Goal: Task Accomplishment & Management: Manage account settings

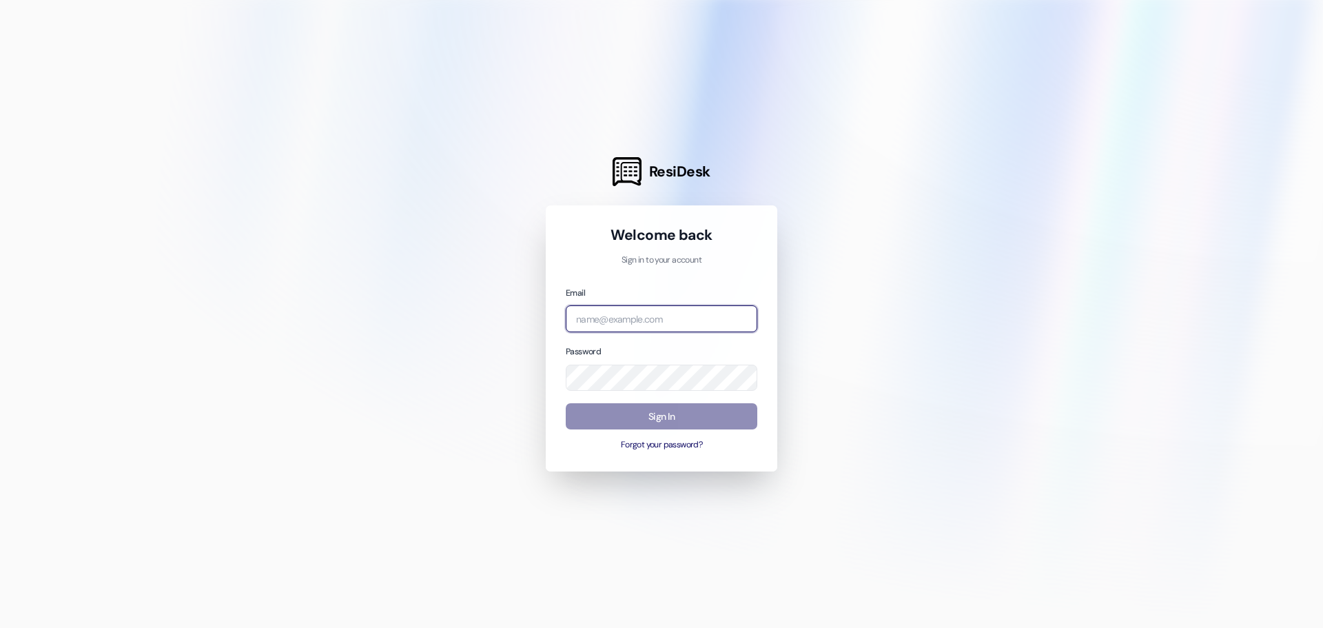
type input "[EMAIL_ADDRESS][DOMAIN_NAME]"
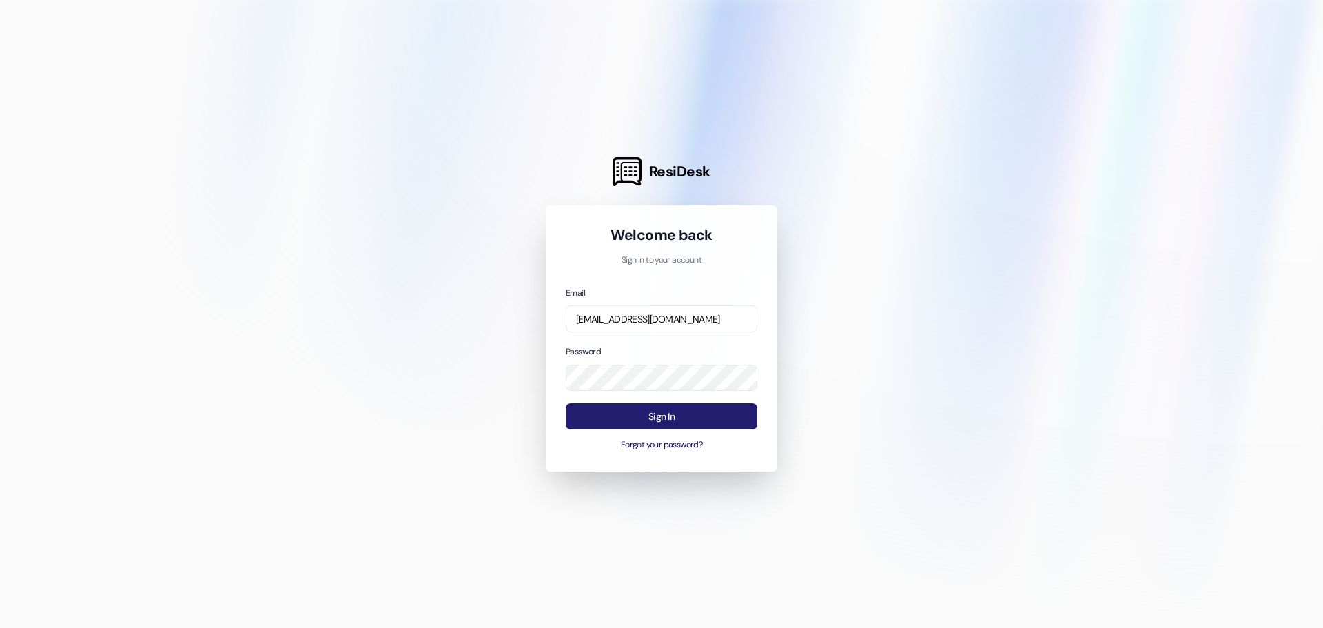
click at [687, 418] on button "Sign In" at bounding box center [661, 416] width 191 height 27
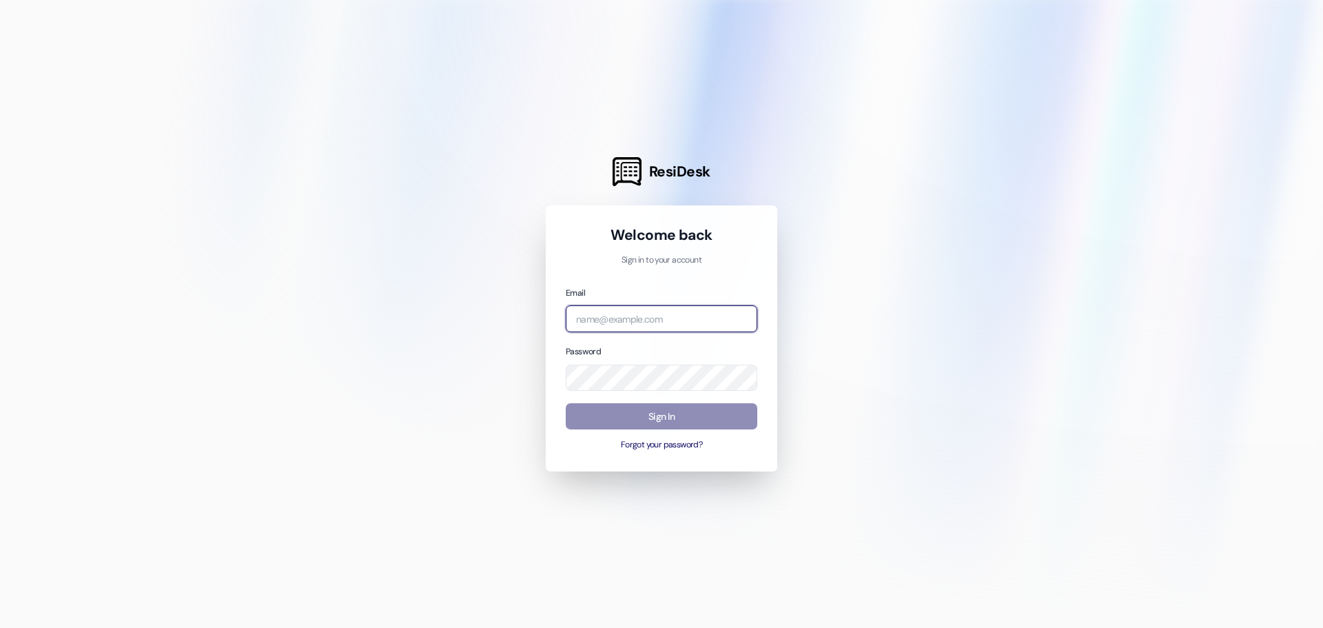
type input "jmoss@regencyprops.com"
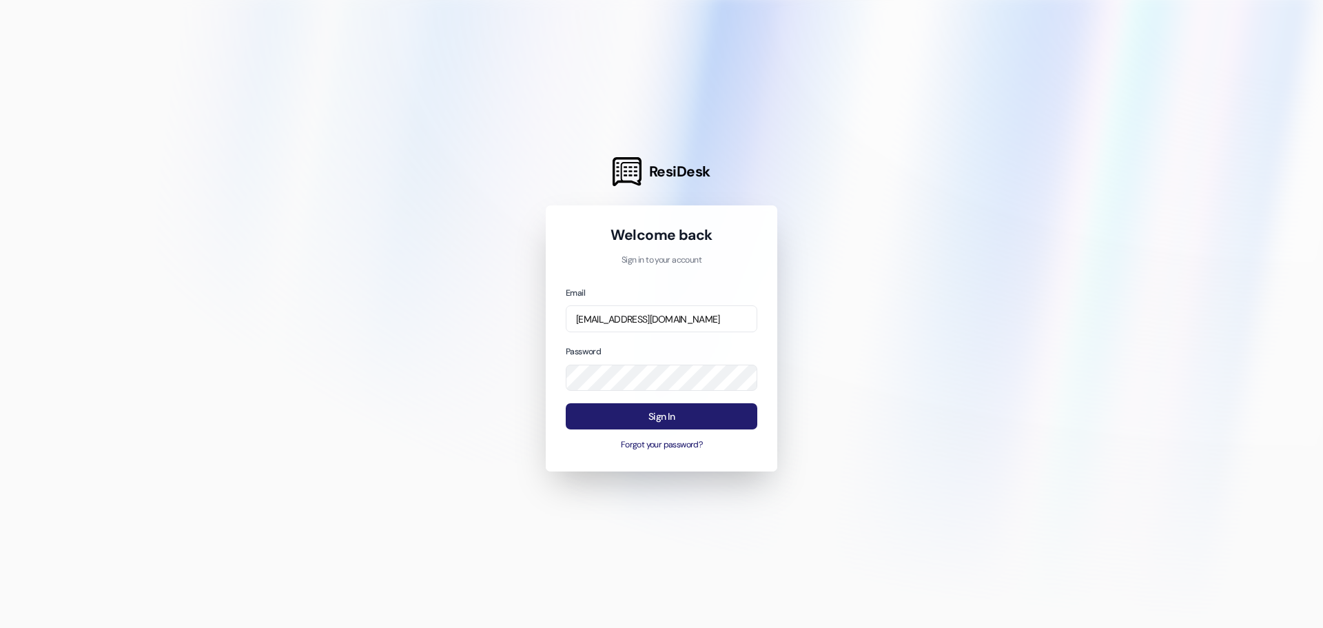
click at [650, 408] on button "Sign In" at bounding box center [661, 416] width 191 height 27
click at [669, 414] on button "Sign In" at bounding box center [661, 416] width 191 height 27
click at [661, 420] on button "Sign In" at bounding box center [661, 416] width 191 height 27
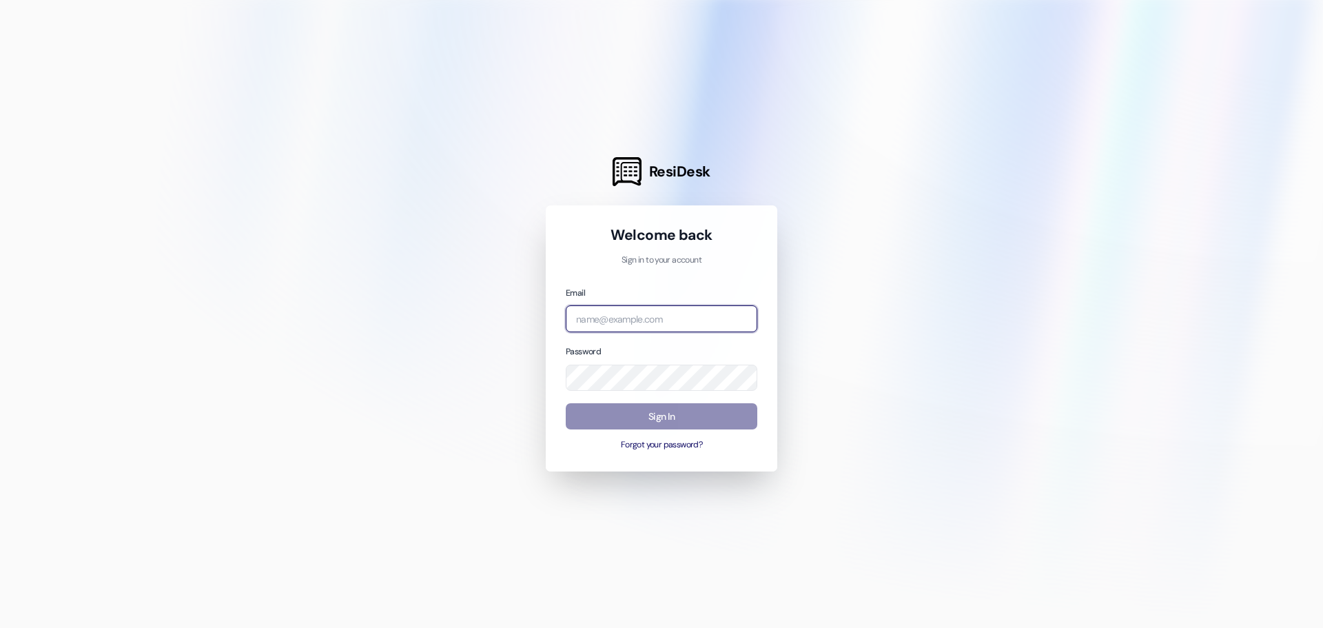
type input "jmoss@regencyprops.com"
click at [670, 410] on button "Sign In" at bounding box center [661, 416] width 191 height 27
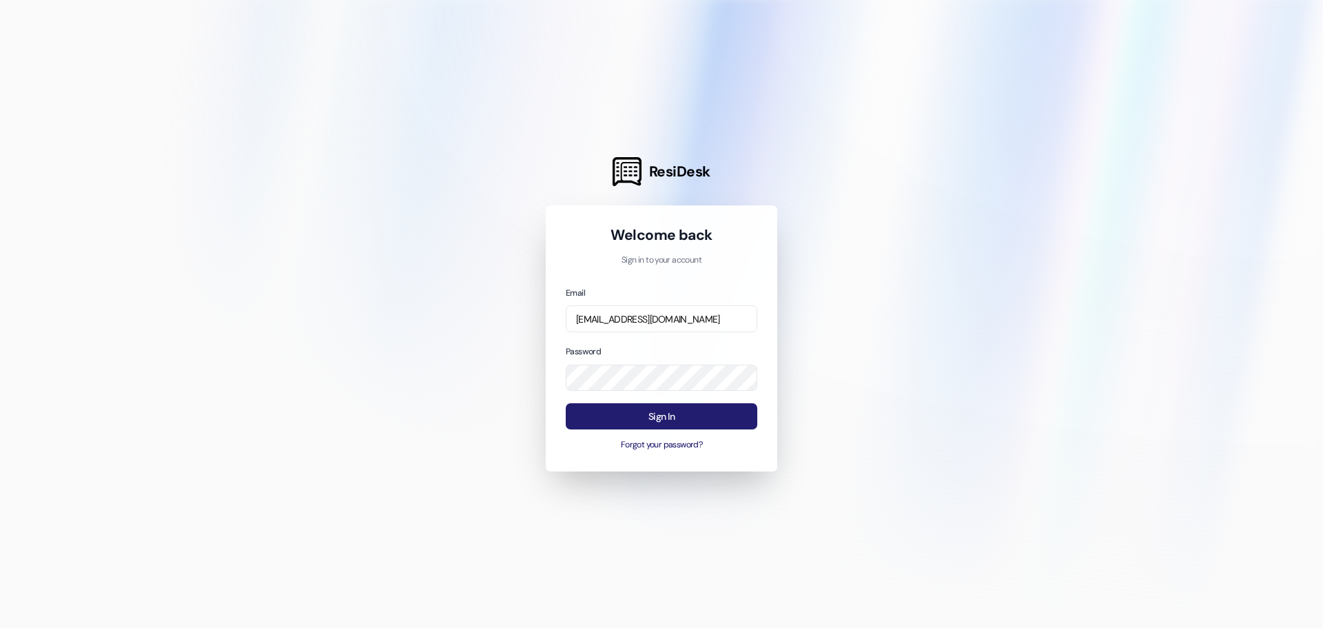
drag, startPoint x: 674, startPoint y: 415, endPoint x: 684, endPoint y: 412, distance: 10.2
click at [684, 412] on button "Sign In" at bounding box center [661, 416] width 191 height 27
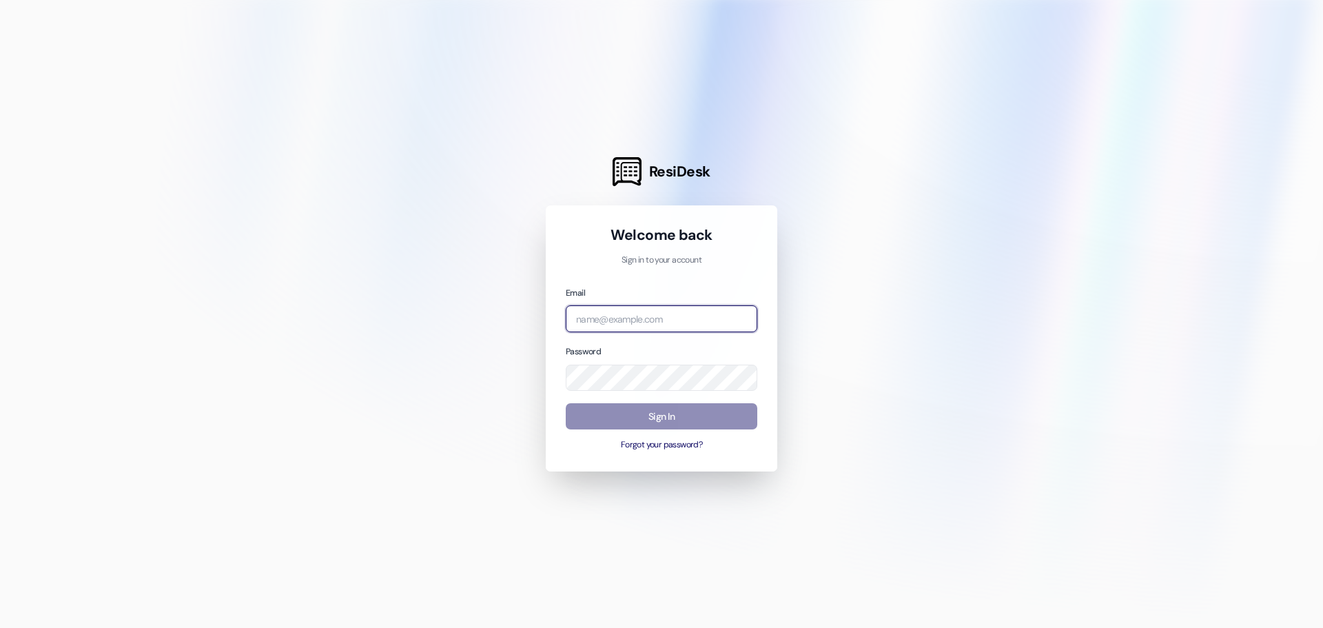
type input "jmoss@regencyprops.com"
click at [682, 413] on button "Sign In" at bounding box center [661, 416] width 191 height 27
